Goal: Task Accomplishment & Management: Manage account settings

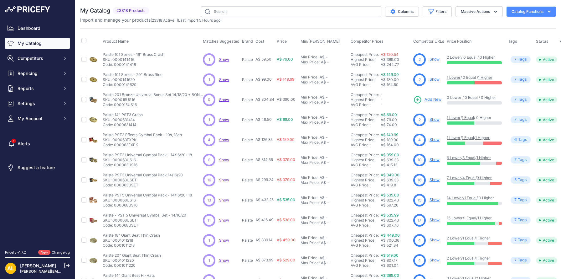
click at [37, 46] on link "My Catalog" at bounding box center [37, 43] width 65 height 11
click at [40, 29] on link "Dashboard" at bounding box center [37, 28] width 65 height 11
click at [26, 29] on link "Dashboard" at bounding box center [37, 28] width 65 height 11
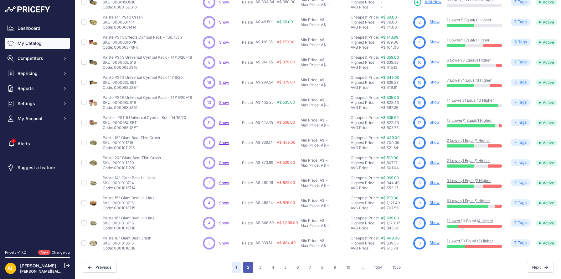
click at [248, 265] on button "2" at bounding box center [248, 266] width 10 height 11
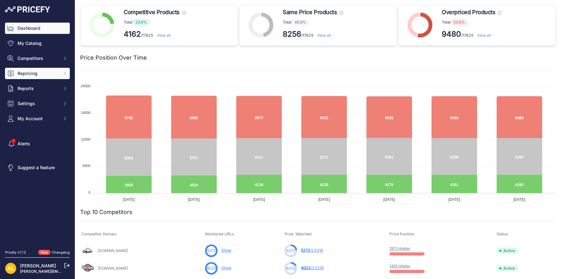
click at [32, 77] on button "Repricing" at bounding box center [37, 73] width 65 height 11
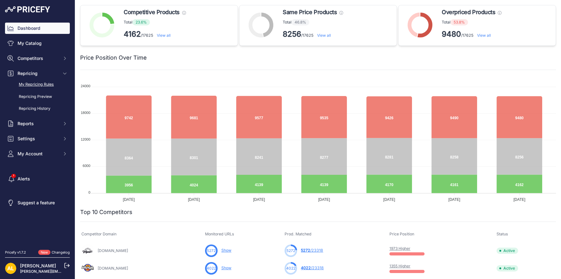
click at [33, 87] on link "My Repricing Rules" at bounding box center [37, 84] width 65 height 11
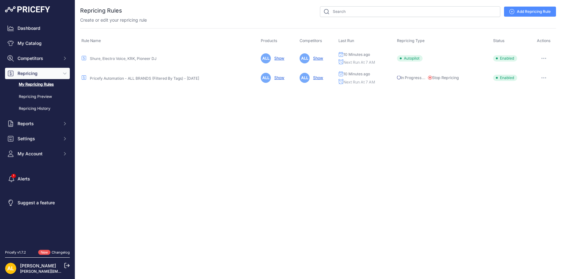
click at [118, 78] on link "Pricefy Automation - ALL BRANDS (Filtered By Tags) - May 2025" at bounding box center [144, 78] width 109 height 5
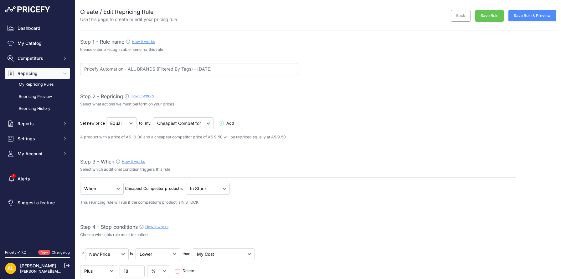
select select "7"
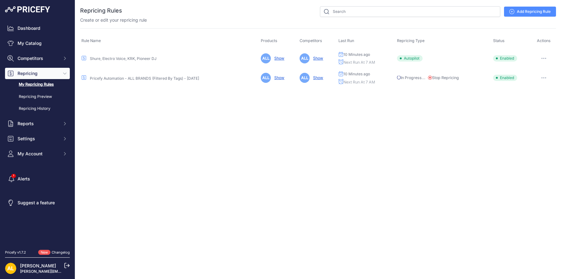
click at [280, 76] on link "Show" at bounding box center [278, 77] width 13 height 5
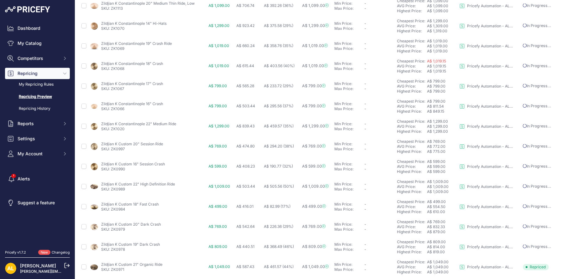
scroll to position [227, 0]
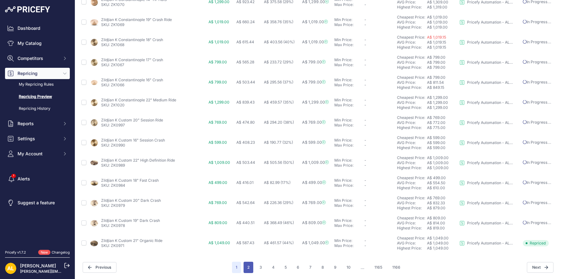
click at [249, 268] on button "2" at bounding box center [249, 266] width 10 height 11
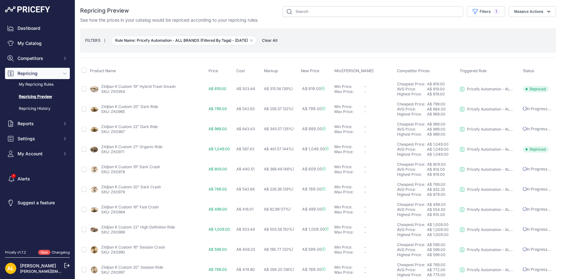
scroll to position [227, 0]
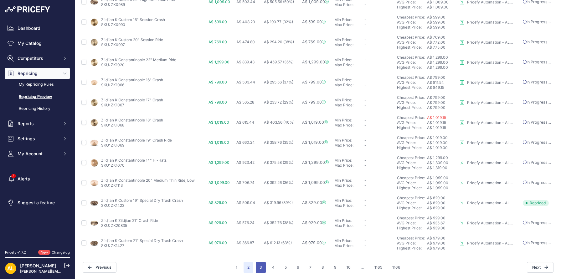
click at [262, 264] on button "3" at bounding box center [261, 266] width 10 height 11
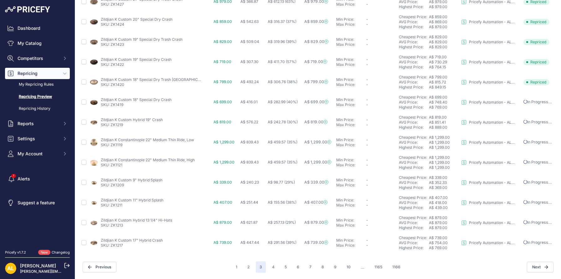
scroll to position [227, 0]
click at [116, 145] on link "SKU: ZK1119" at bounding box center [112, 145] width 22 height 5
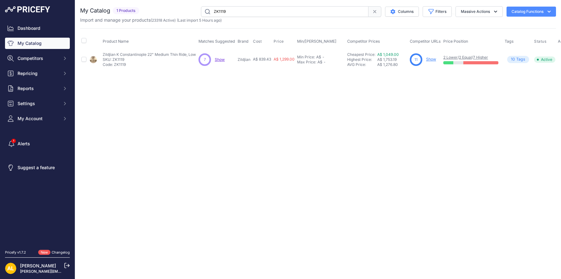
click at [121, 65] on p "Code: ZK1119" at bounding box center [149, 64] width 93 height 5
copy p "ZK1119"
click at [220, 61] on span "Show" at bounding box center [220, 59] width 10 height 5
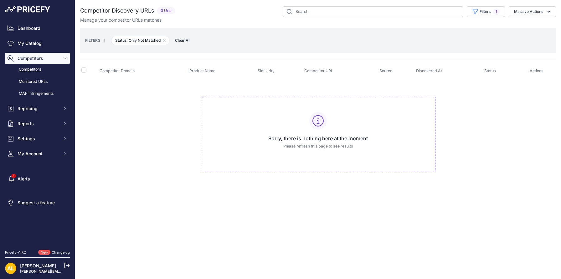
click at [31, 67] on link "Competitors" at bounding box center [37, 69] width 65 height 11
click at [36, 82] on link "Monitored URLs" at bounding box center [37, 81] width 65 height 11
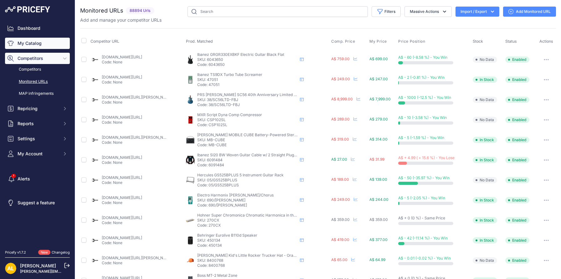
click at [39, 44] on link "My Catalog" at bounding box center [37, 43] width 65 height 11
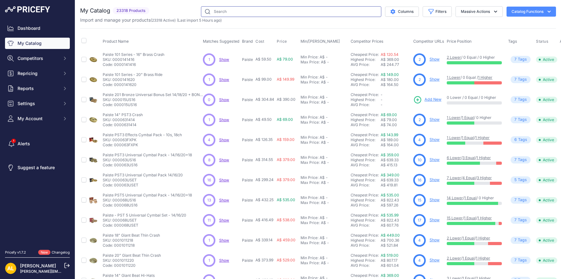
click at [226, 13] on input "text" at bounding box center [291, 11] width 180 height 11
paste input "ZK1119"
type input "ZK1119"
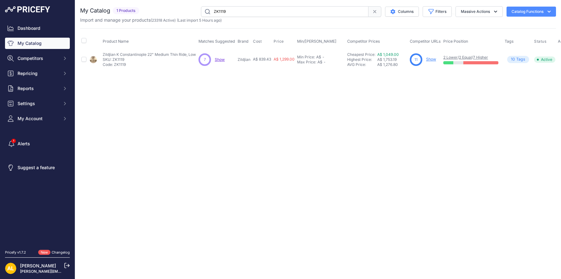
click at [432, 61] on link "Show" at bounding box center [431, 59] width 10 height 5
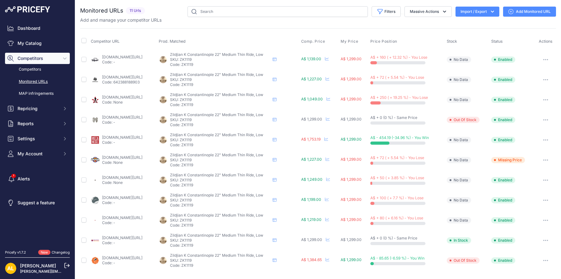
click at [141, 97] on link "musoscorner.com.au/zildjian-k1119-22-k-constantinople-medium-thin-ride-low-cymb…" at bounding box center [122, 97] width 40 height 5
click at [35, 29] on link "Dashboard" at bounding box center [37, 28] width 65 height 11
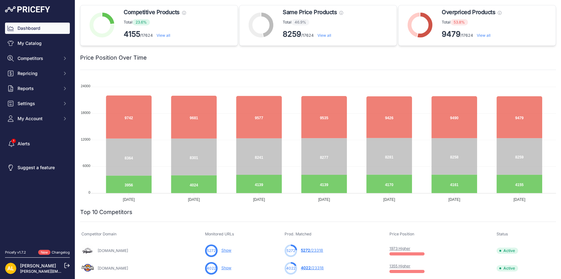
click at [487, 37] on link "View all" at bounding box center [484, 35] width 14 height 5
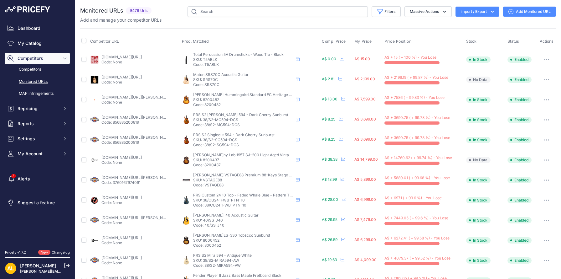
scroll to position [198, 0]
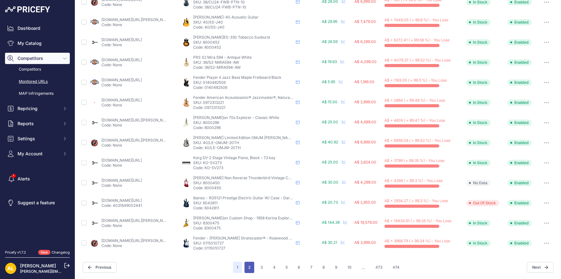
click at [250, 269] on button "2" at bounding box center [250, 266] width 10 height 11
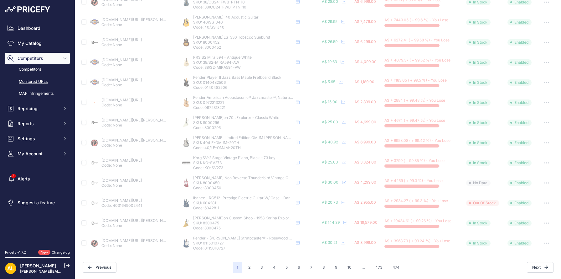
scroll to position [0, 0]
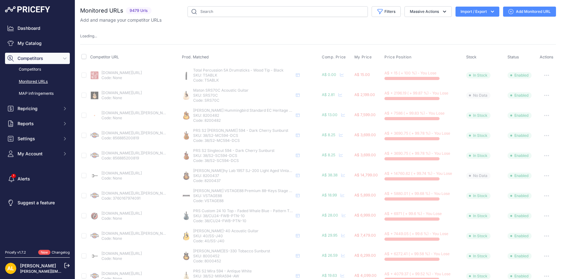
click at [25, 8] on img at bounding box center [27, 9] width 45 height 6
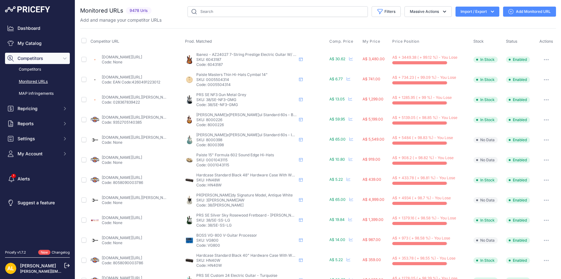
click at [25, 8] on img at bounding box center [27, 9] width 45 height 6
